Goal: Check status

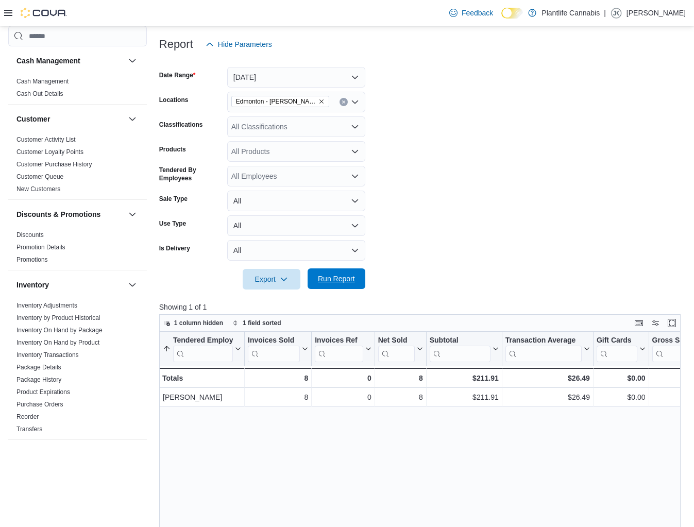
scroll to position [481, 0]
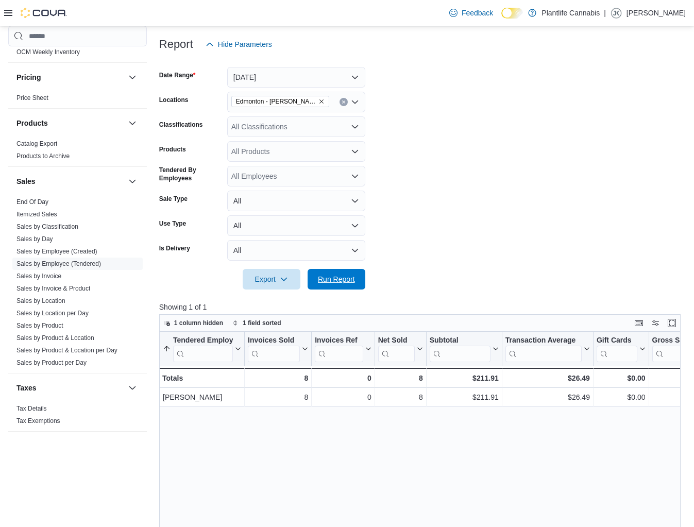
drag, startPoint x: 325, startPoint y: 280, endPoint x: 346, endPoint y: 267, distance: 25.0
click at [324, 280] on span "Run Report" at bounding box center [336, 279] width 37 height 10
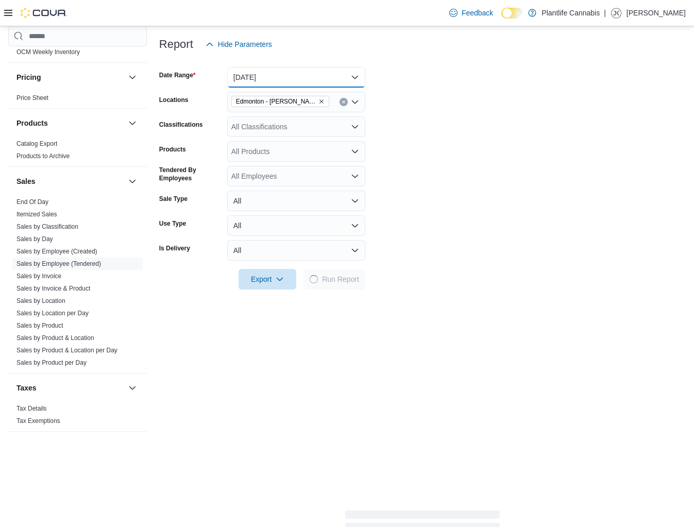
click at [315, 82] on button "[DATE]" at bounding box center [296, 77] width 138 height 21
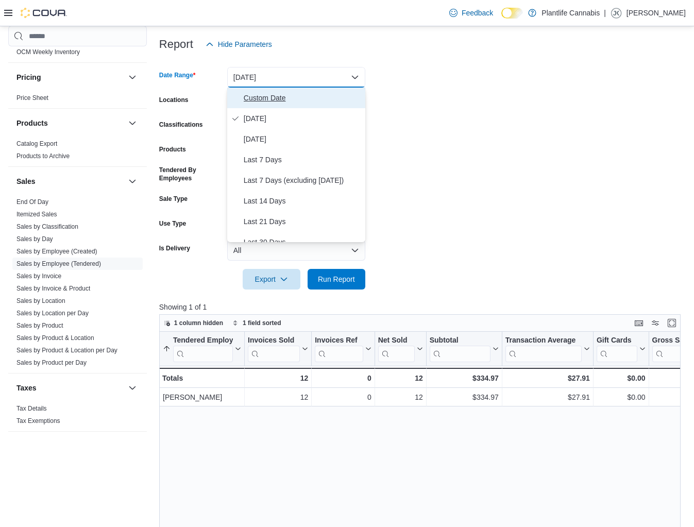
click at [340, 102] on span "Custom Date" at bounding box center [303, 98] width 118 height 12
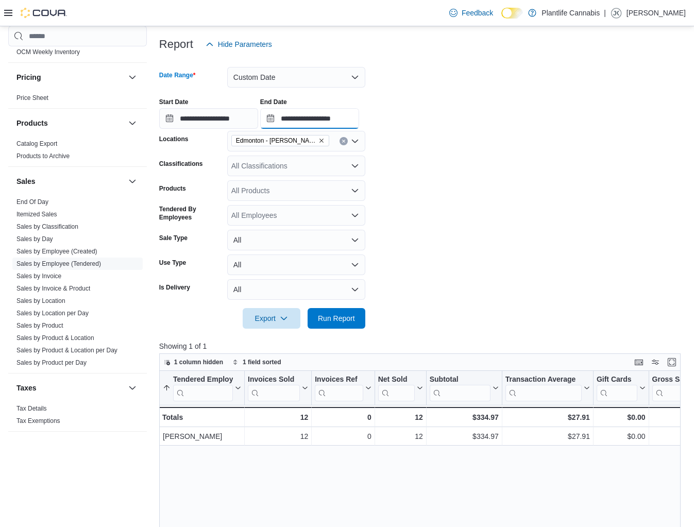
click at [356, 127] on input "**********" at bounding box center [309, 118] width 99 height 21
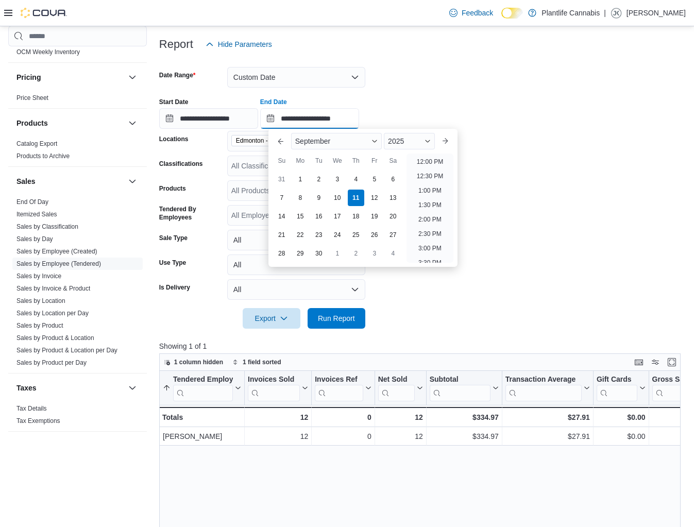
scroll to position [337, 0]
click at [426, 173] on li "12:00 PM" at bounding box center [430, 171] width 35 height 12
type input "**********"
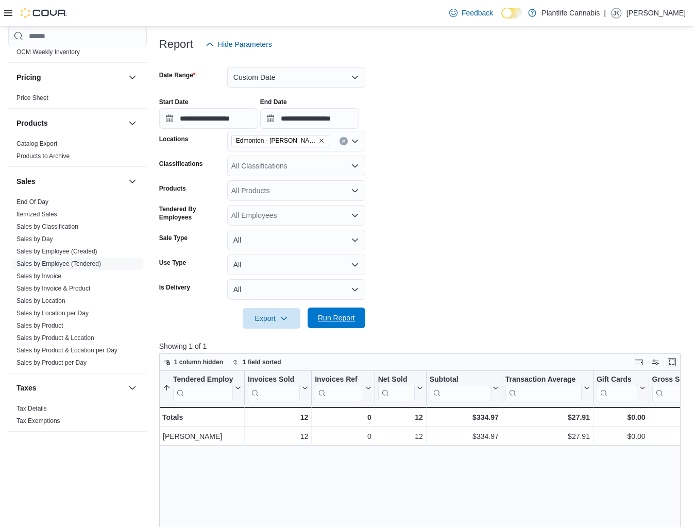
click at [330, 328] on span "Run Report" at bounding box center [336, 318] width 45 height 21
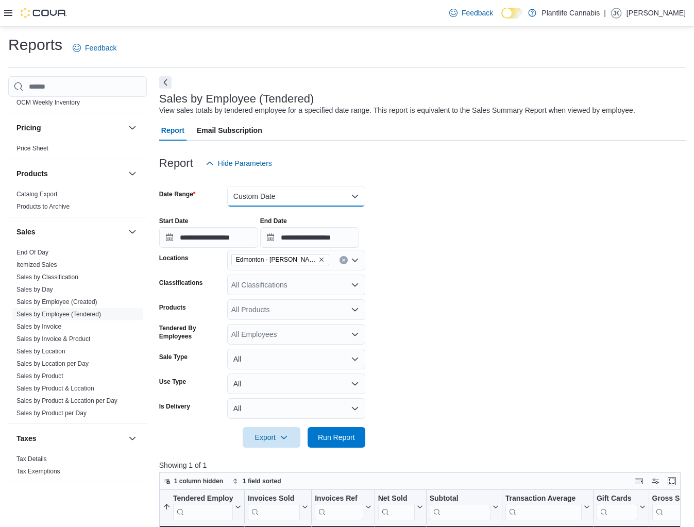
click at [254, 200] on button "Custom Date" at bounding box center [296, 196] width 138 height 21
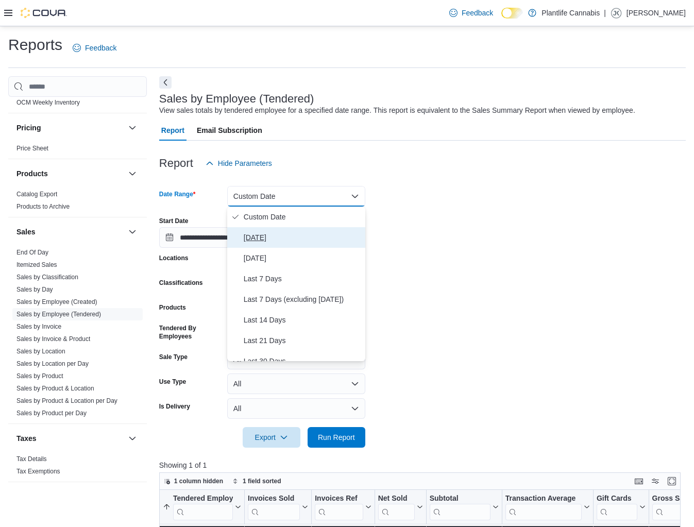
click at [245, 237] on span "[DATE]" at bounding box center [303, 237] width 118 height 12
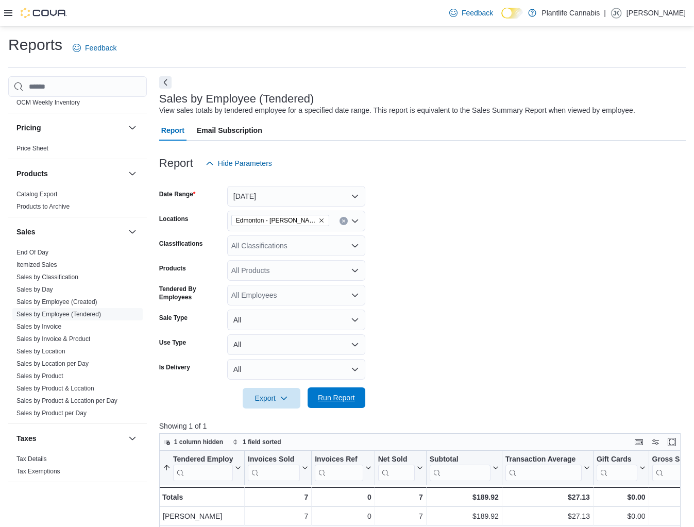
drag, startPoint x: 351, startPoint y: 403, endPoint x: 364, endPoint y: 402, distance: 13.4
click at [351, 404] on span "Run Report" at bounding box center [336, 398] width 45 height 21
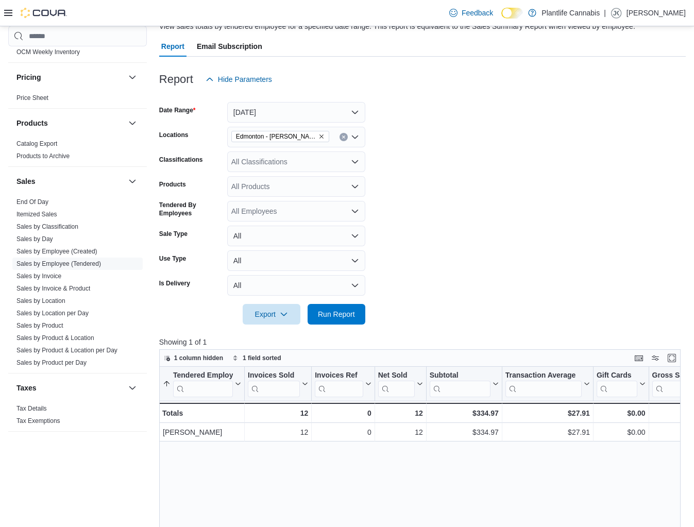
scroll to position [86, 0]
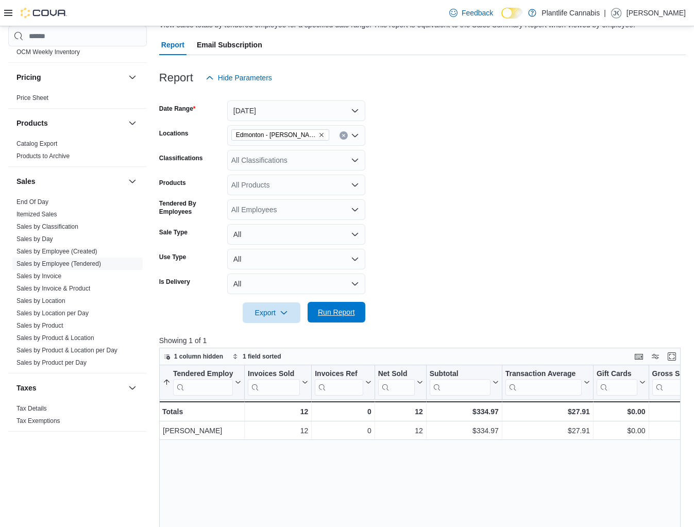
click at [344, 319] on span "Run Report" at bounding box center [336, 312] width 45 height 21
drag, startPoint x: 344, startPoint y: 319, endPoint x: 487, endPoint y: 255, distance: 156.2
click at [345, 319] on span "Run Report" at bounding box center [336, 312] width 45 height 21
